Goal: Transaction & Acquisition: Book appointment/travel/reservation

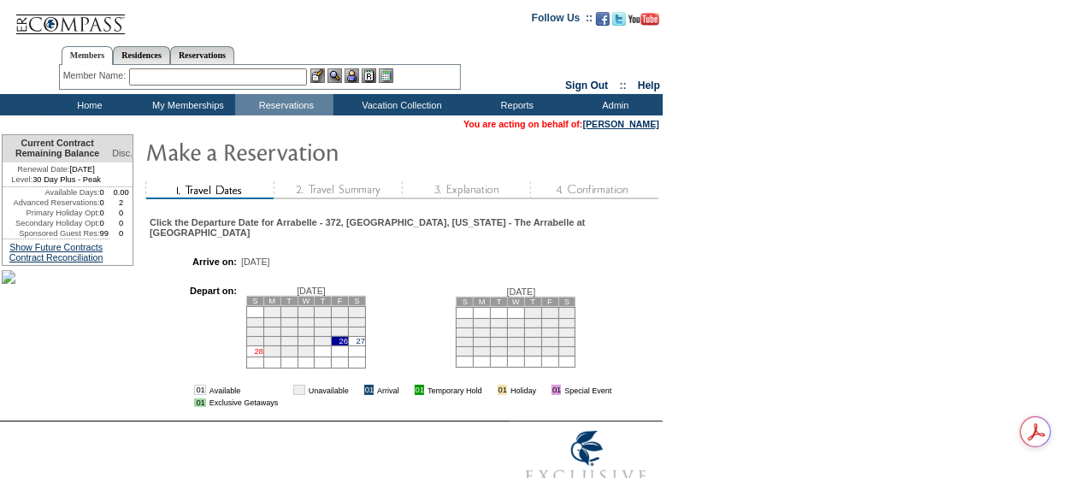
click at [263, 347] on link "28" at bounding box center [258, 351] width 9 height 9
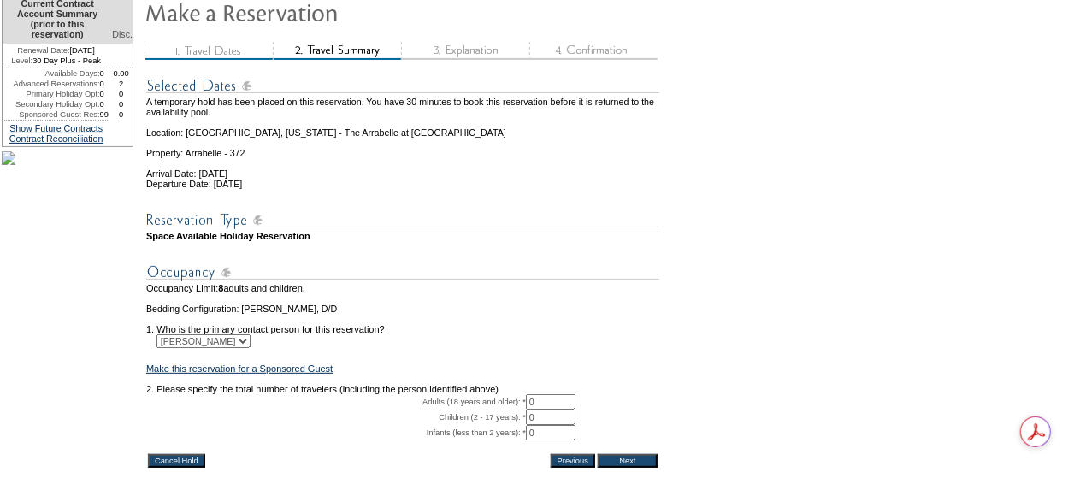
scroll to position [295, 0]
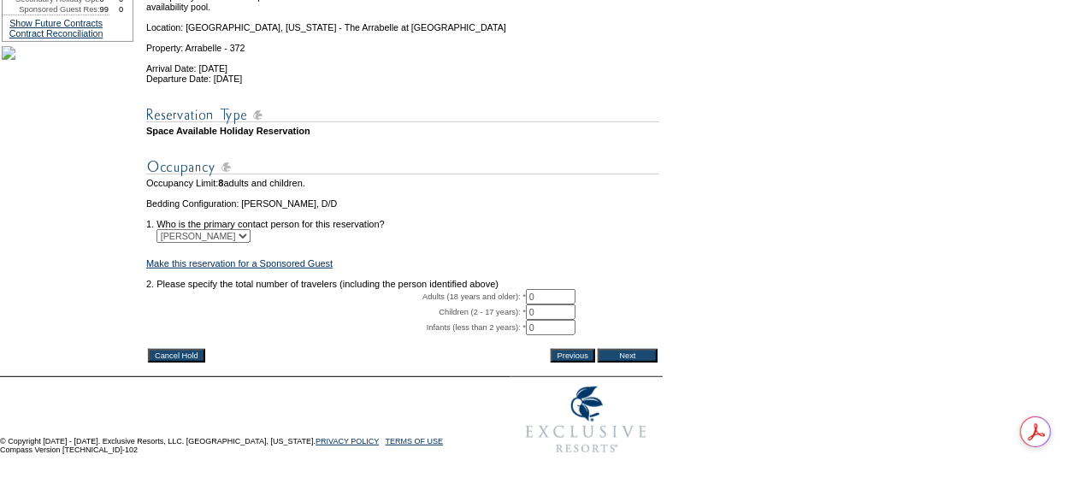
click at [558, 289] on input "0" at bounding box center [551, 296] width 50 height 15
type input "02"
click at [637, 349] on input "Next" at bounding box center [628, 356] width 60 height 14
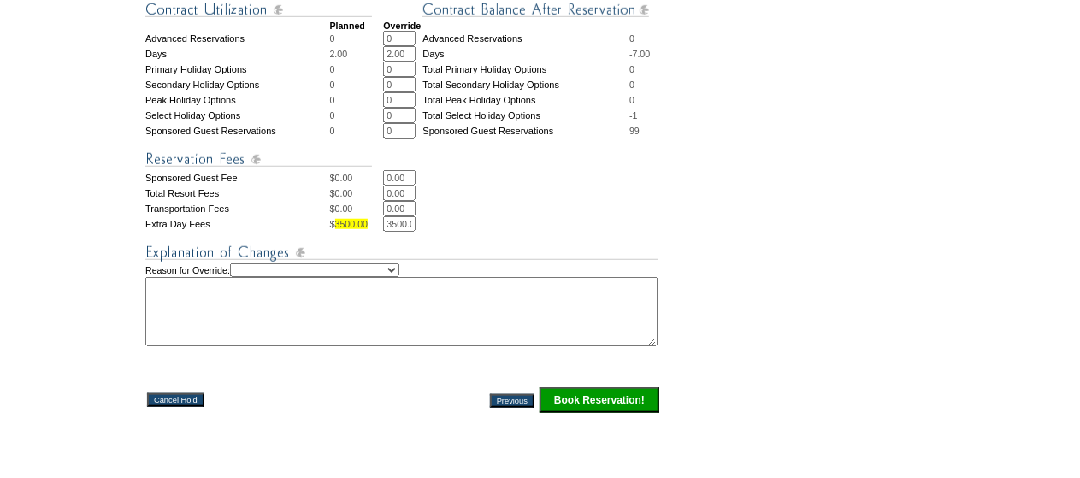
scroll to position [684, 0]
click at [395, 276] on select "Creating Continuous Stay Days Rebooked After Cancellation Editing Occupant Expe…" at bounding box center [314, 270] width 169 height 14
select select "1042"
click at [245, 276] on select "Creating Continuous Stay Days Rebooked After Cancellation Editing Occupant Expe…" at bounding box center [314, 270] width 169 height 14
click at [412, 346] on textarea at bounding box center [401, 310] width 512 height 69
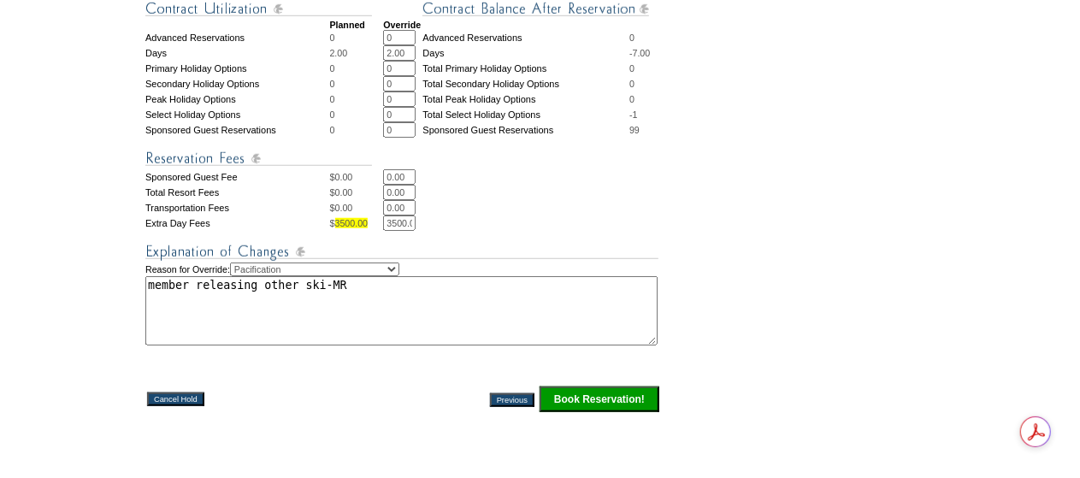
type textarea "member releasing other ski-MR"
click at [610, 412] on input "Book Reservation!" at bounding box center [600, 400] width 120 height 26
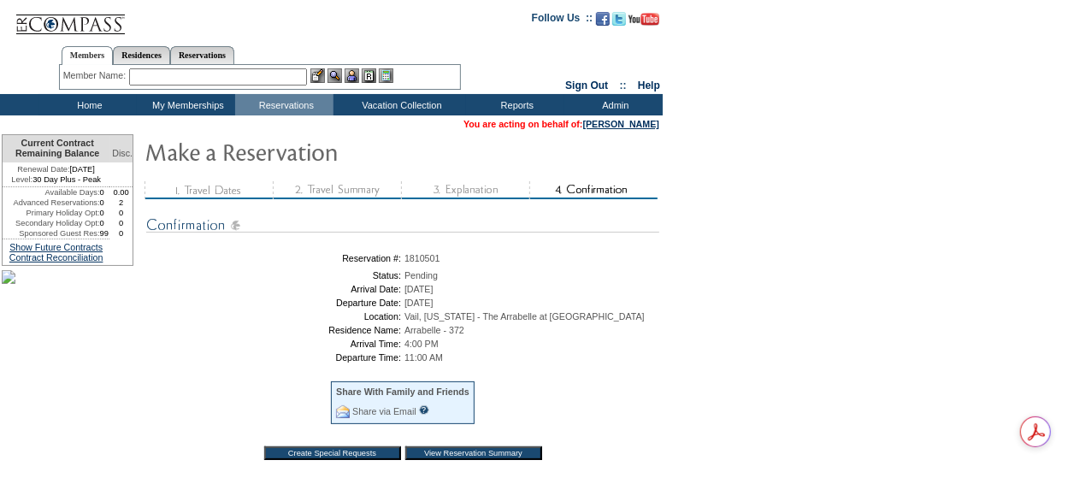
click at [465, 460] on input "View Reservation Summary" at bounding box center [474, 454] width 137 height 14
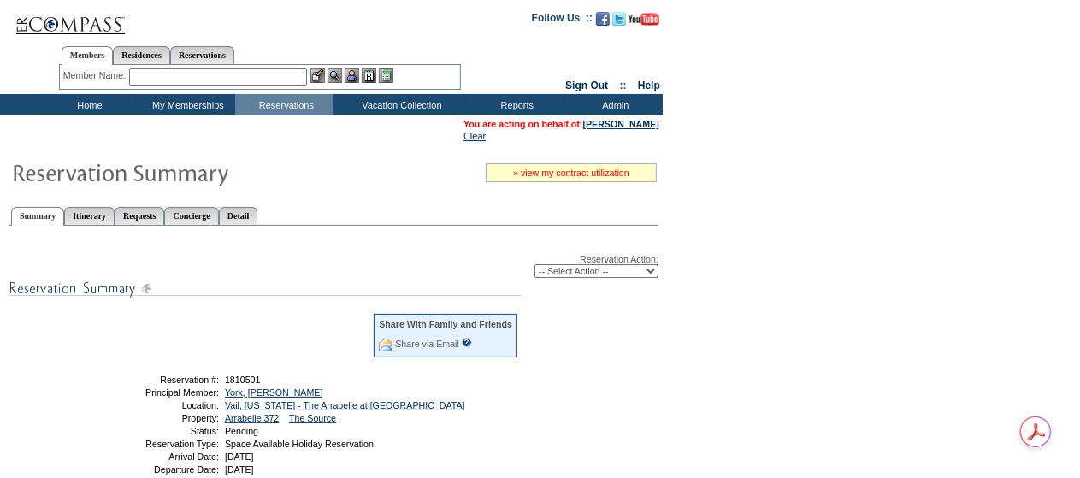
click at [558, 173] on link "» view my contract utilization" at bounding box center [571, 173] width 116 height 10
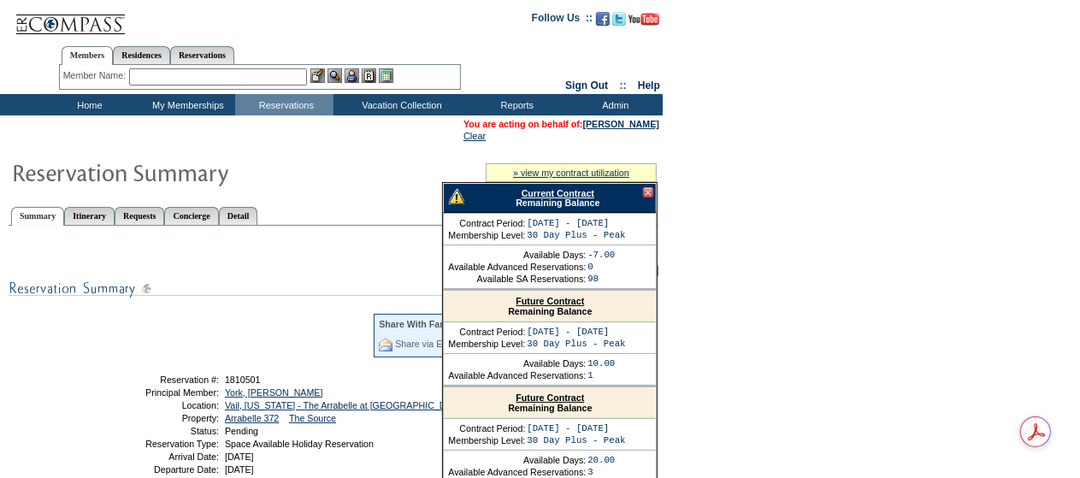
click at [555, 192] on link "Current Contract" at bounding box center [558, 193] width 73 height 10
click at [648, 192] on div at bounding box center [648, 192] width 10 height 10
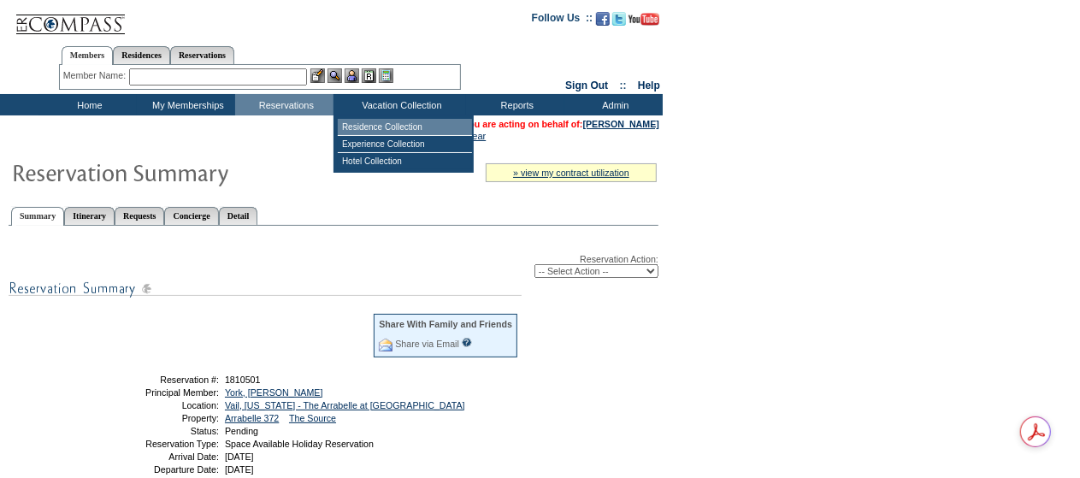
click at [367, 131] on td "Residence Collection" at bounding box center [405, 127] width 134 height 17
